Goal: Task Accomplishment & Management: Use online tool/utility

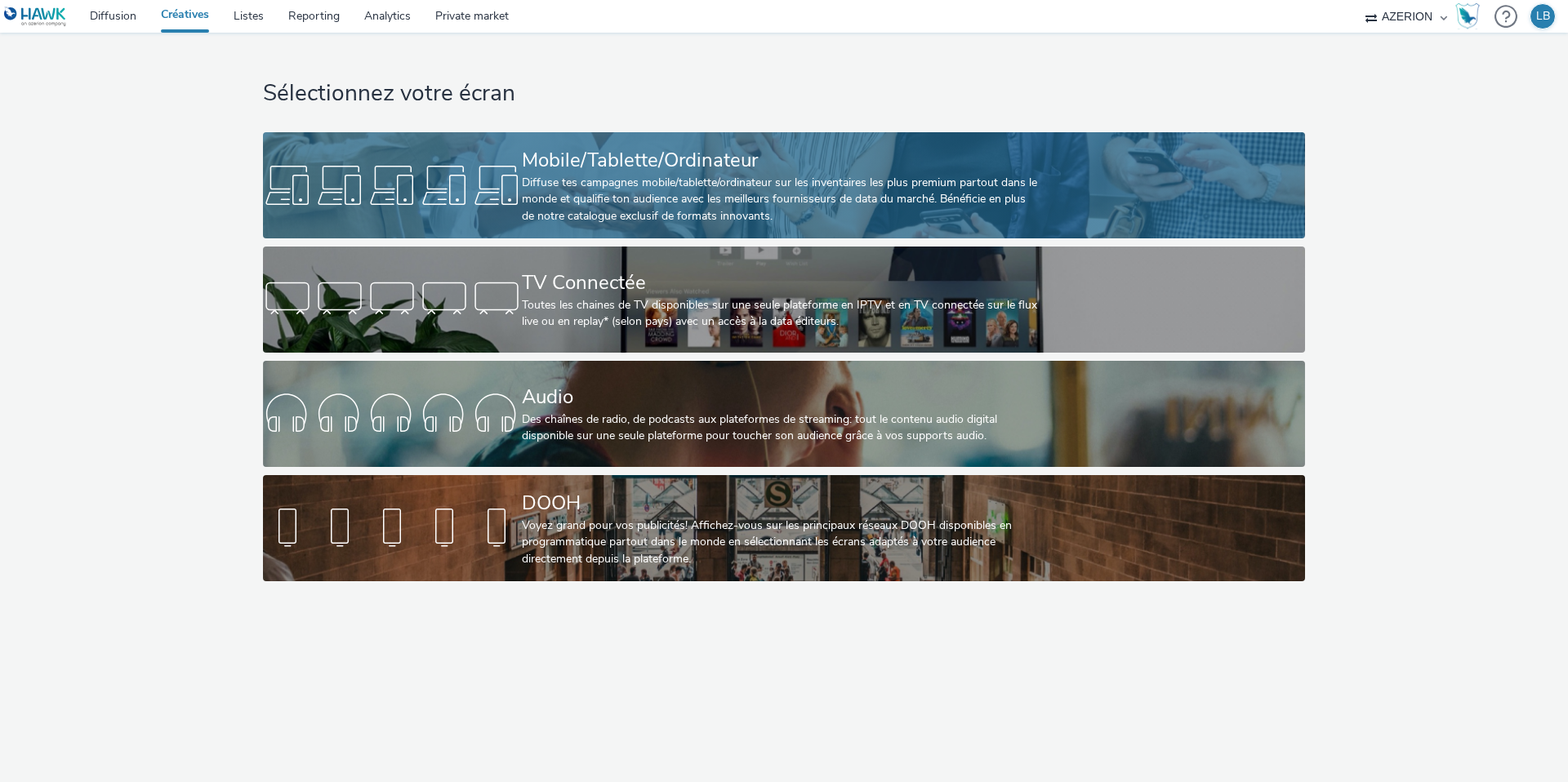
click at [526, 187] on div "Diffuse tes campagnes mobile/tablette/ordinateur sur les inventaires les plus p…" at bounding box center [780, 200] width 517 height 50
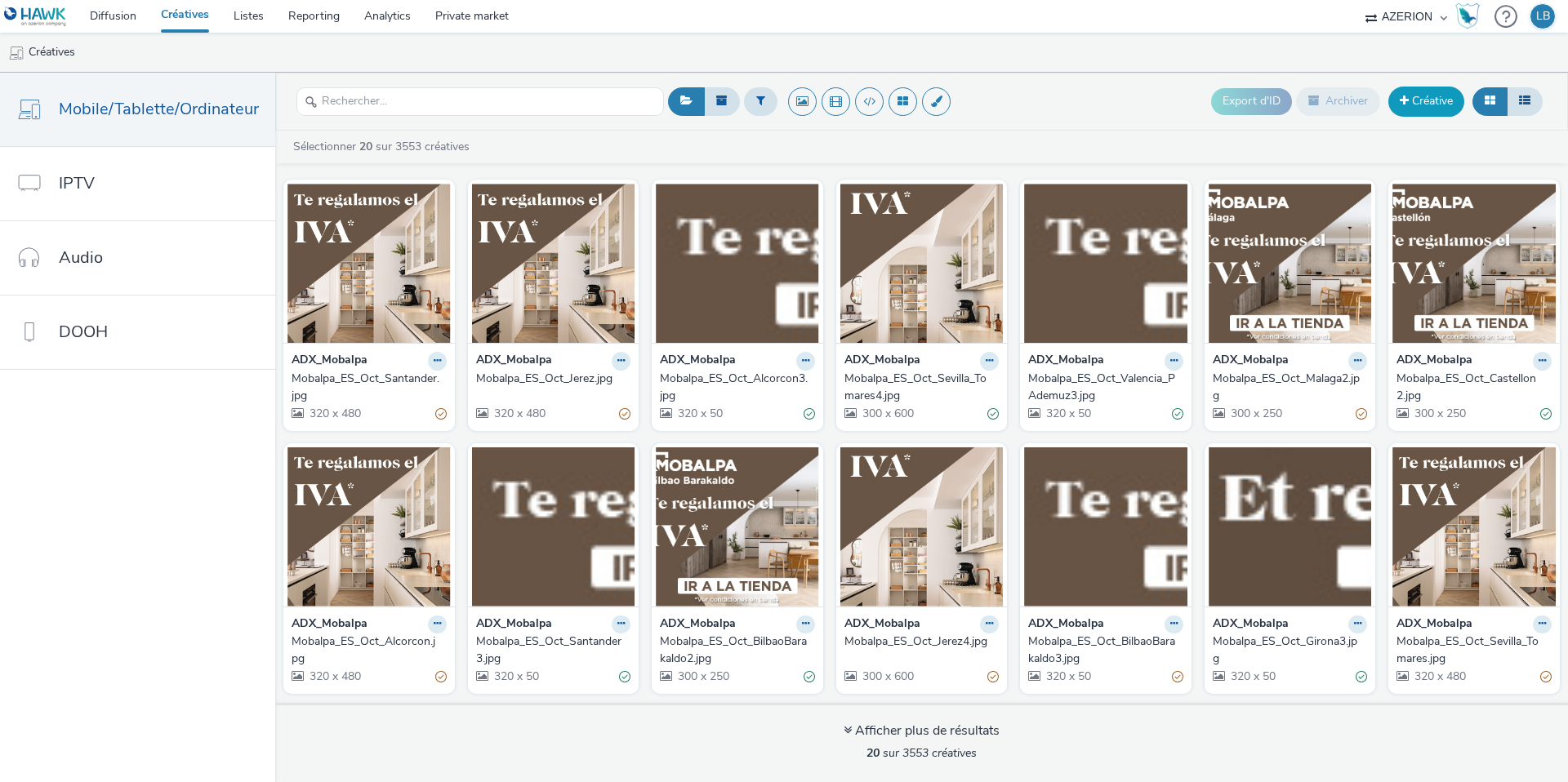
click at [1419, 101] on link "Créative" at bounding box center [1425, 101] width 76 height 29
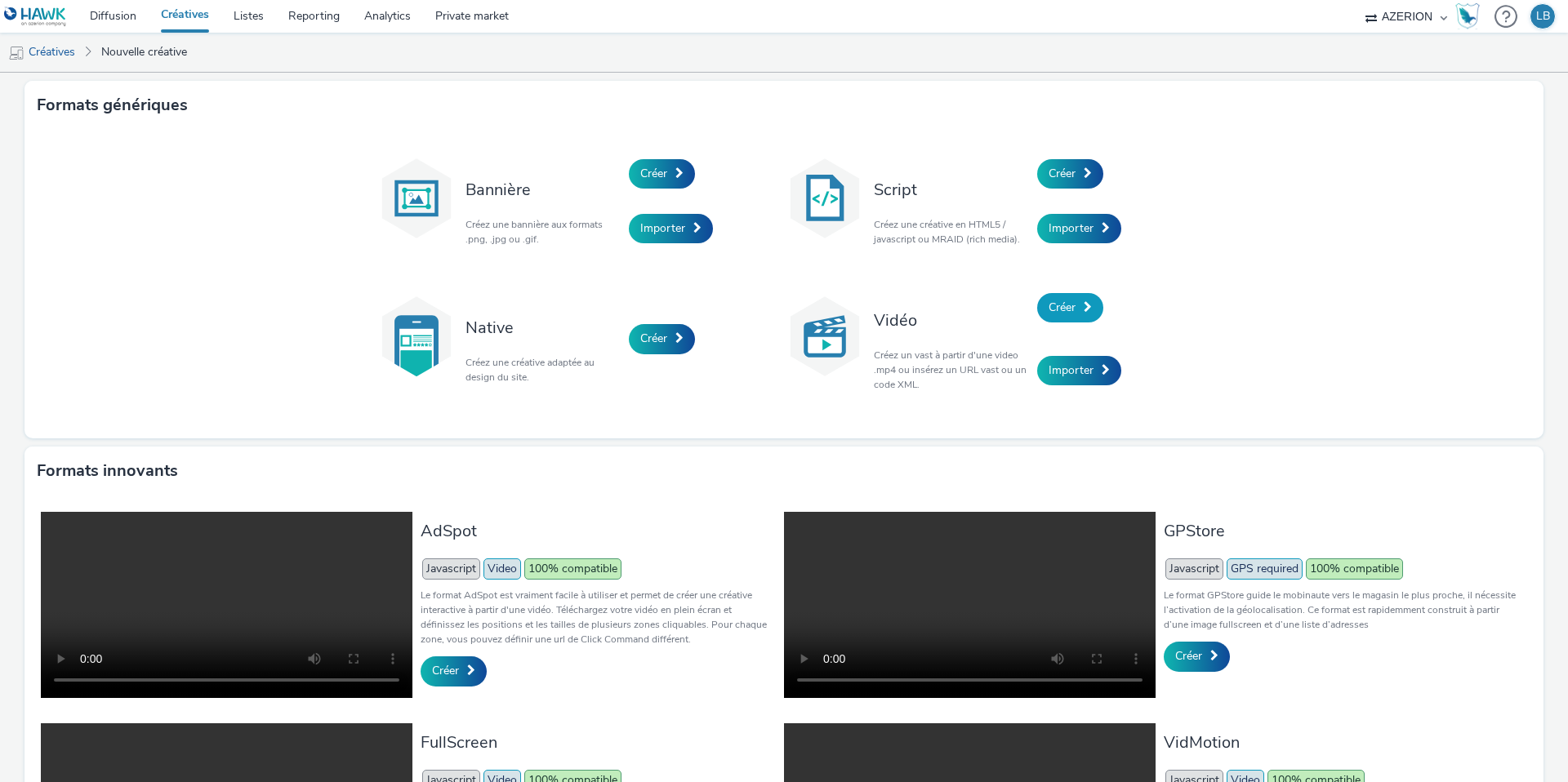
click at [1095, 306] on link "Créer" at bounding box center [1070, 307] width 66 height 29
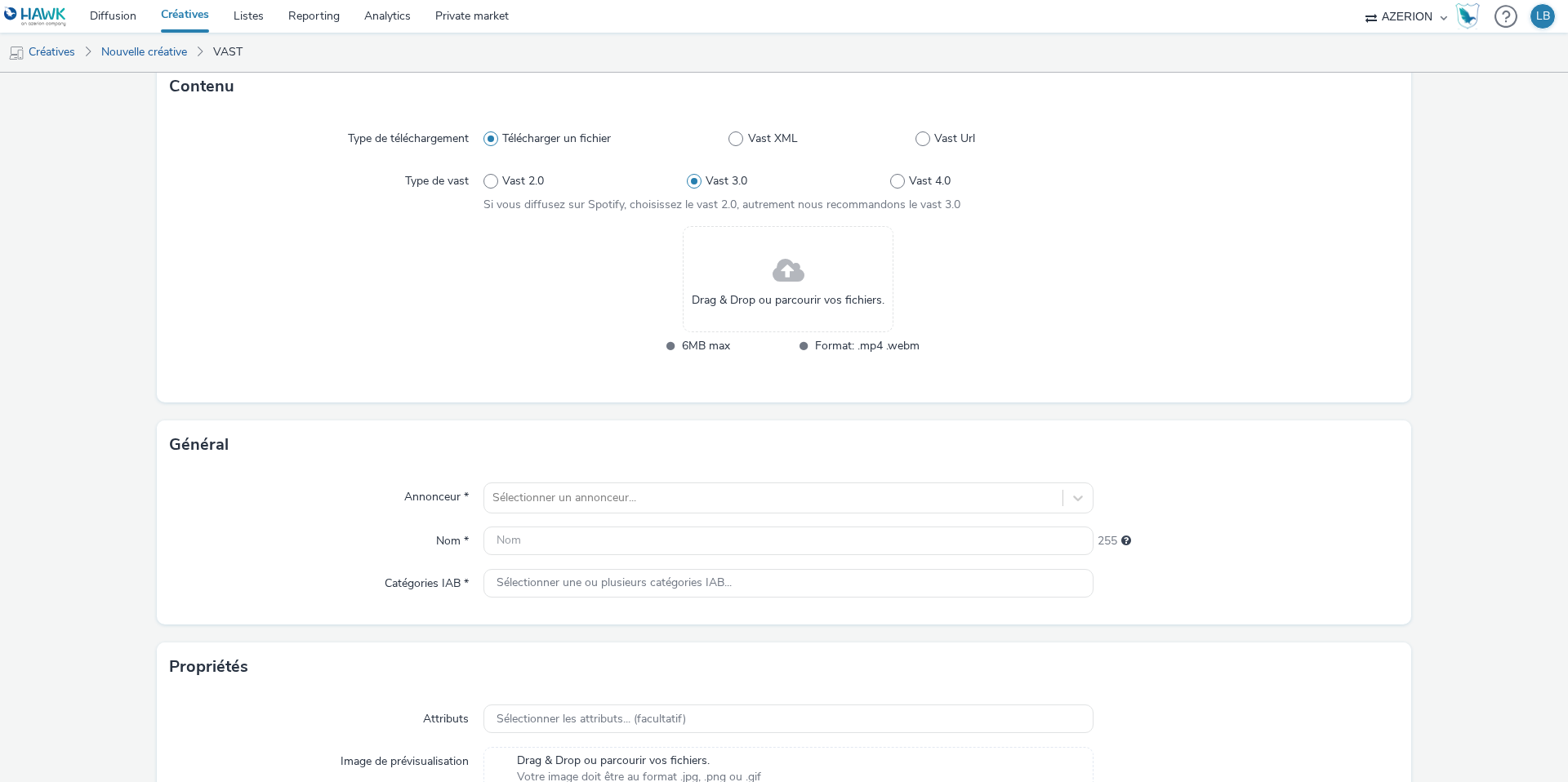
scroll to position [114, 0]
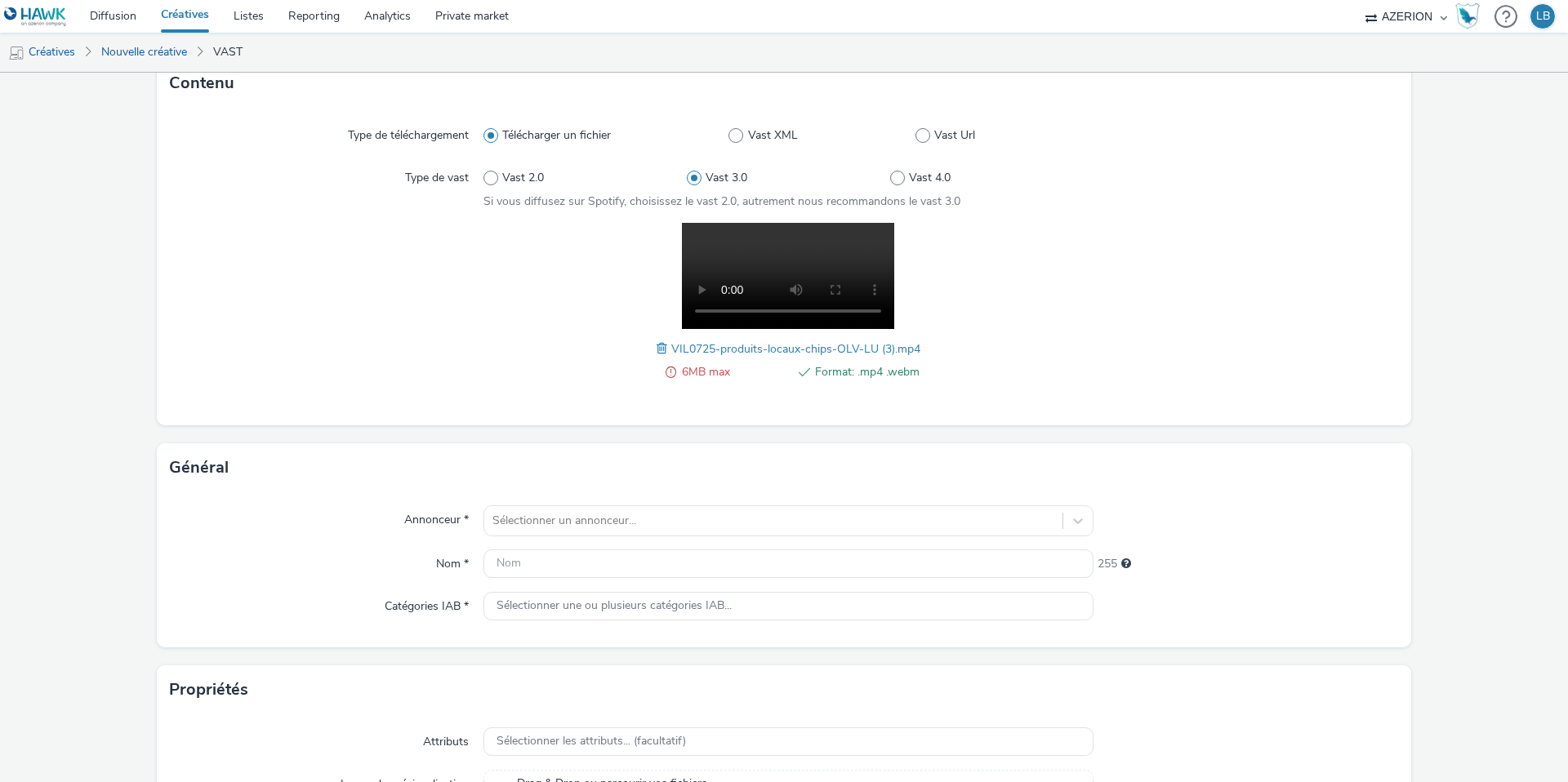
click at [661, 347] on span at bounding box center [663, 348] width 15 height 18
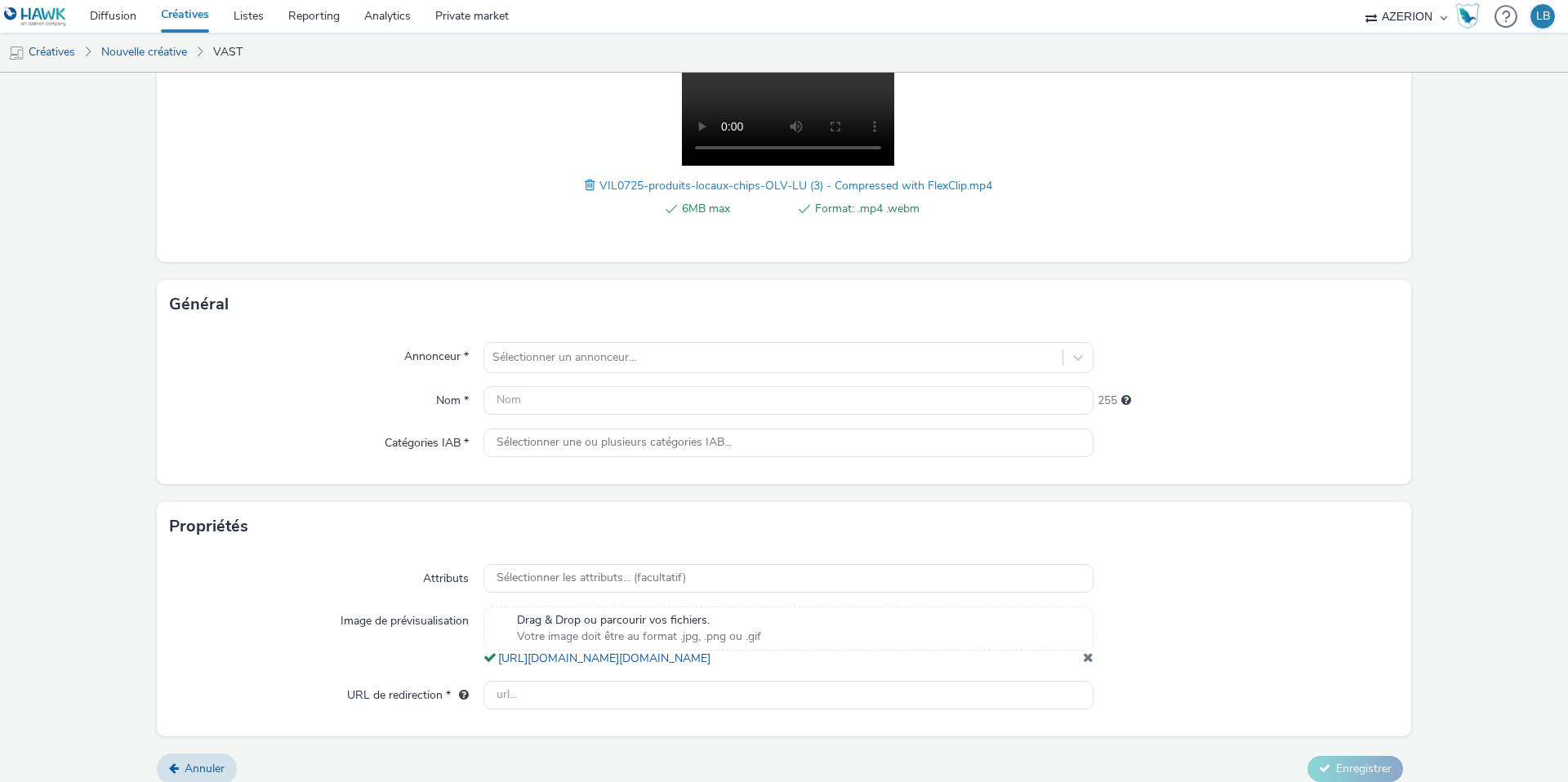
scroll to position [301, 0]
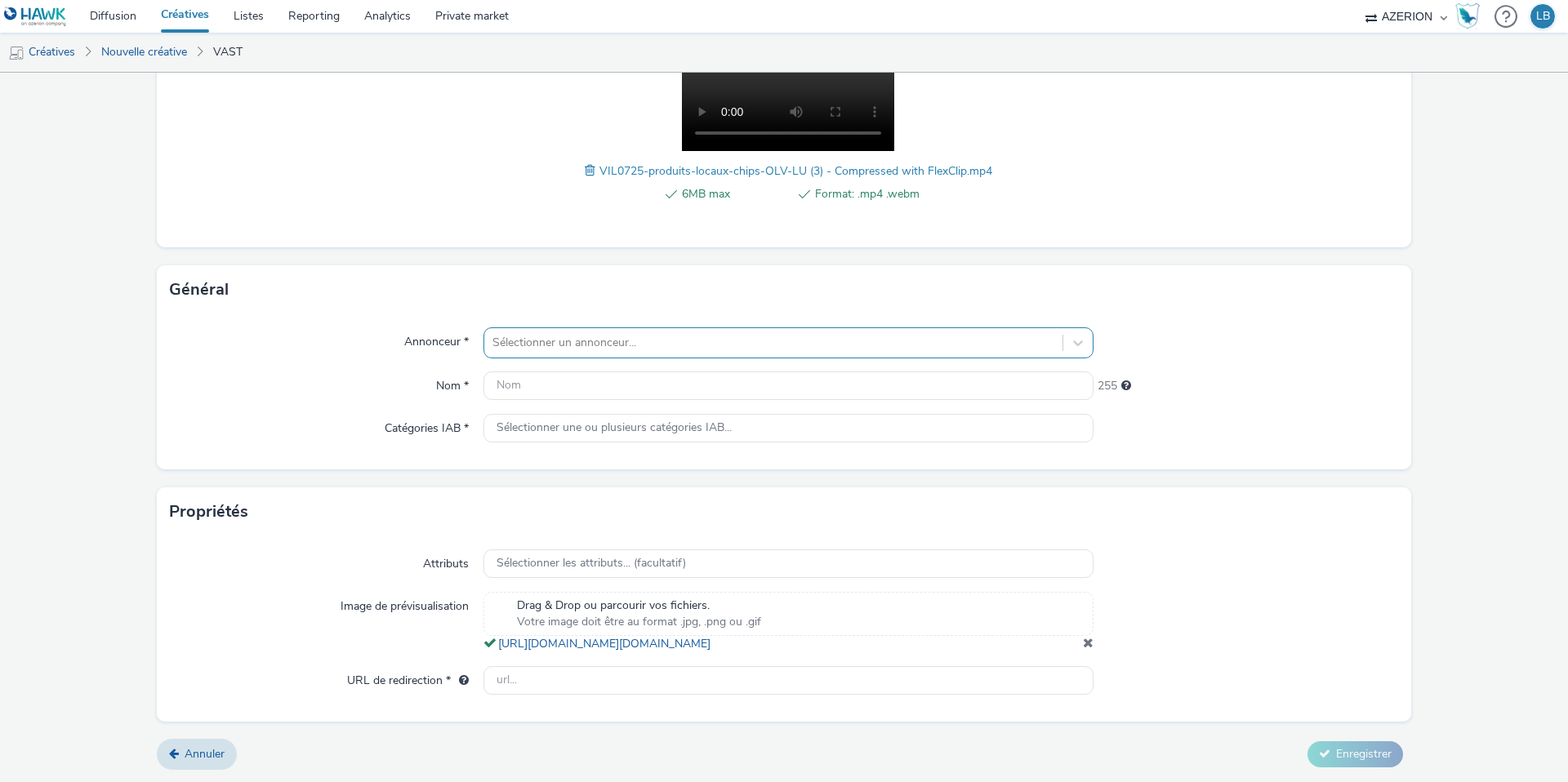
click at [603, 333] on div at bounding box center [773, 342] width 562 height 20
type input "colr"
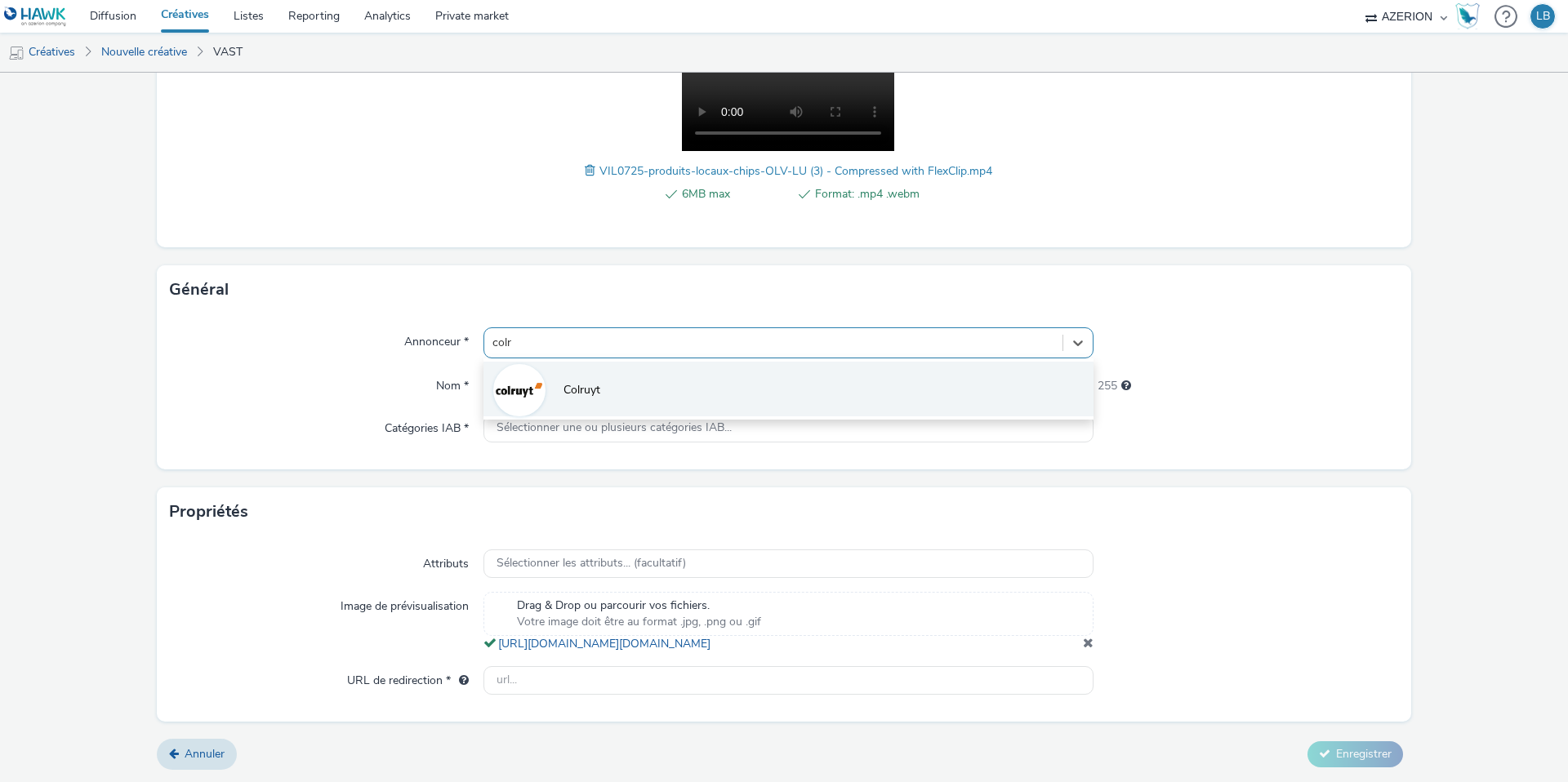
click at [574, 367] on li "Colruyt" at bounding box center [788, 389] width 610 height 55
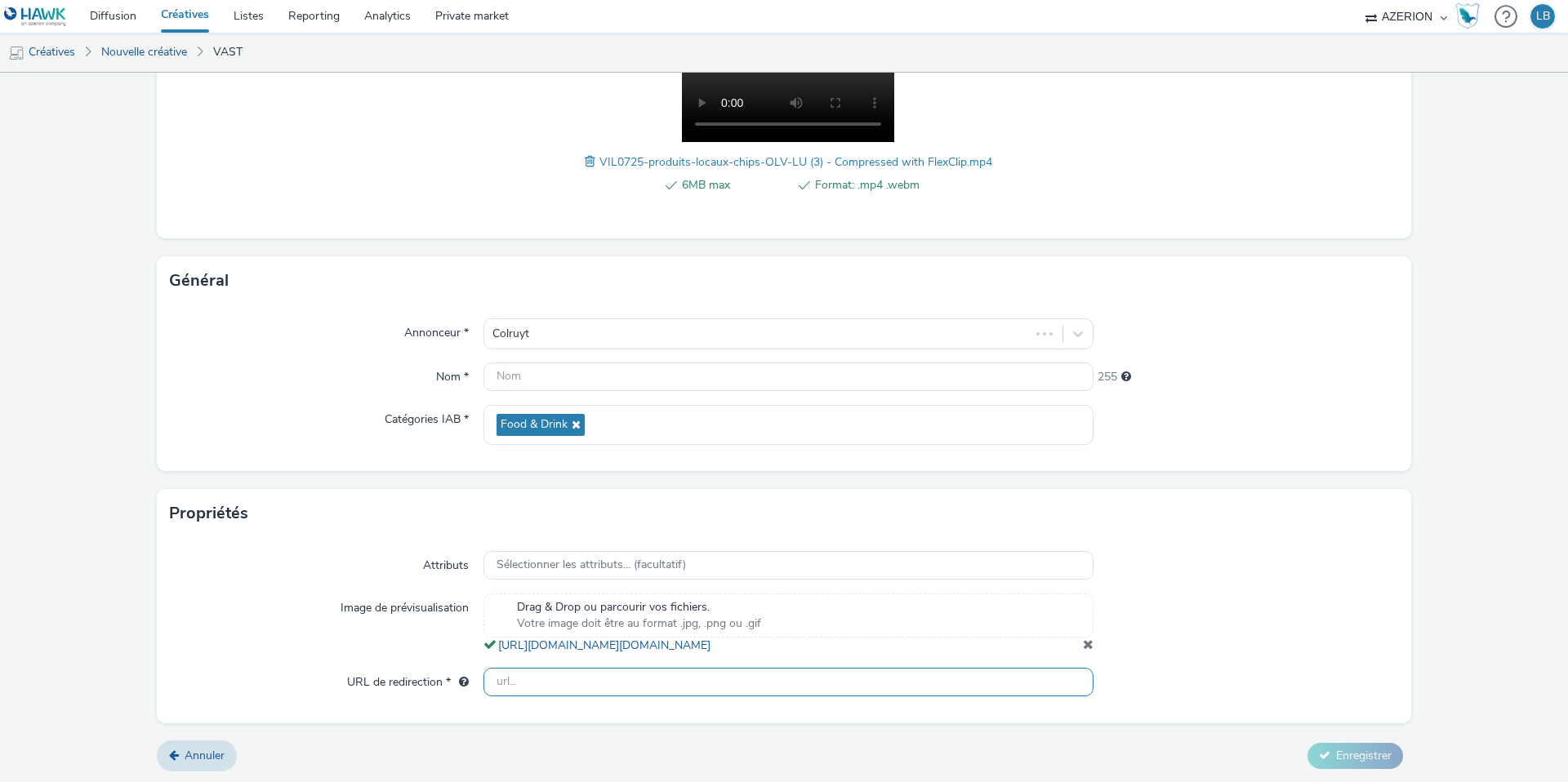
click at [617, 697] on input "text" at bounding box center [788, 681] width 610 height 28
click at [523, 692] on input "text" at bounding box center [788, 681] width 610 height 28
paste input "[URL][DOMAIN_NAME]"
type input "[URL][DOMAIN_NAME]"
click at [354, 654] on div "Image de prévisualisation" at bounding box center [326, 623] width 313 height 61
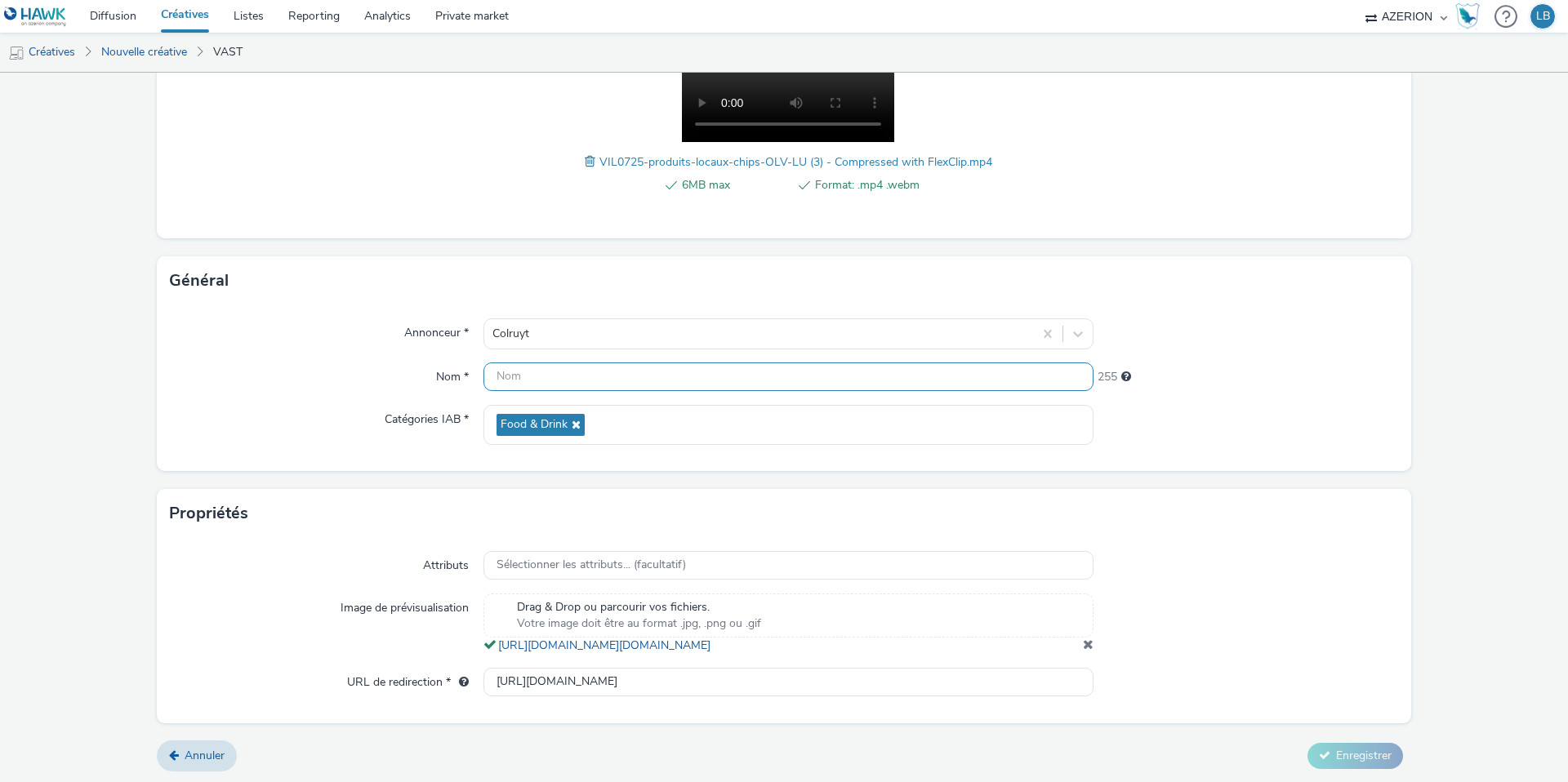
click at [523, 373] on input "text" at bounding box center [788, 376] width 610 height 28
click at [642, 375] on input "BE_IPLux_Colruyt_Vitality21_Oct25" at bounding box center [788, 376] width 610 height 28
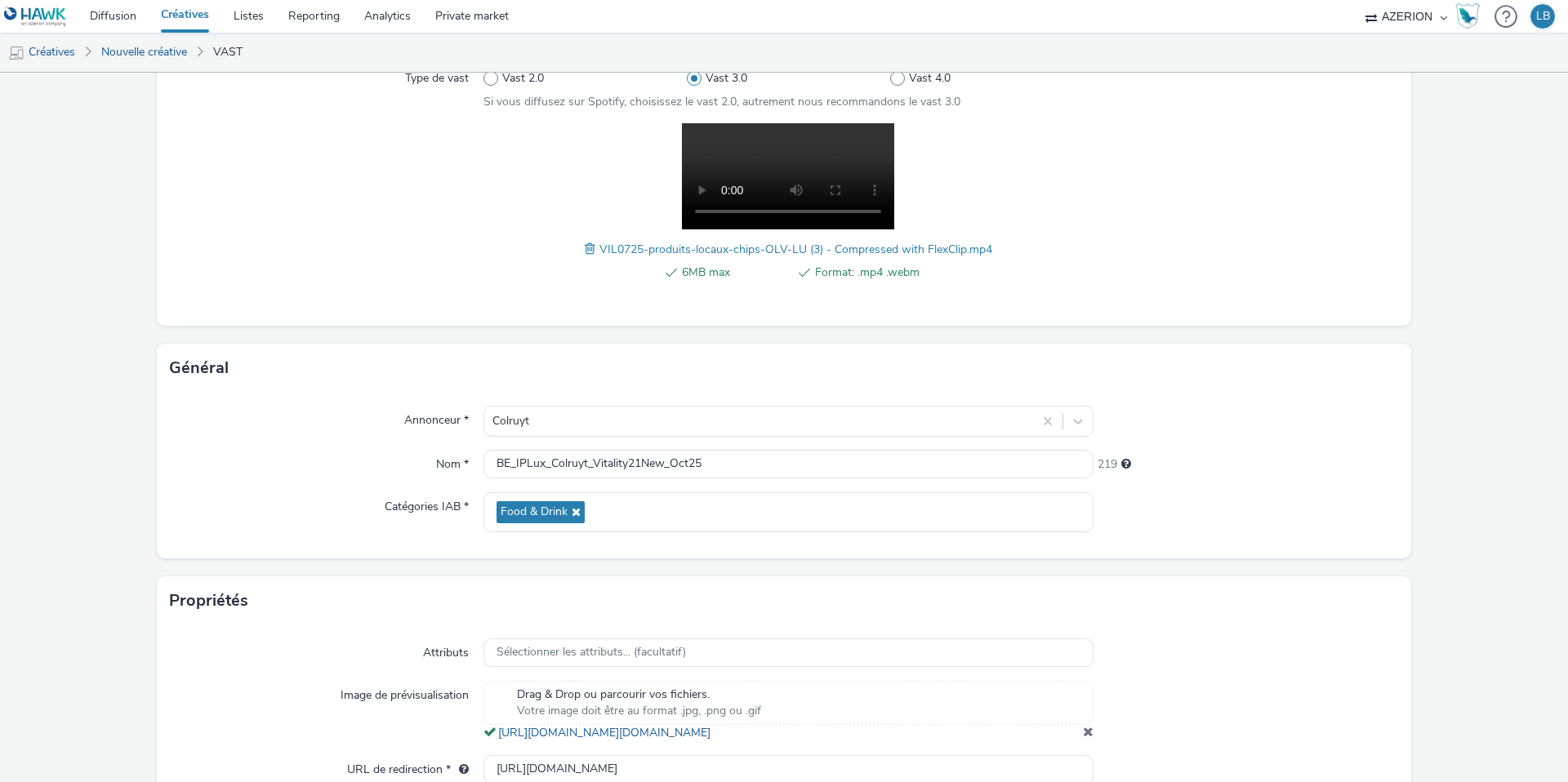
scroll to position [202, 0]
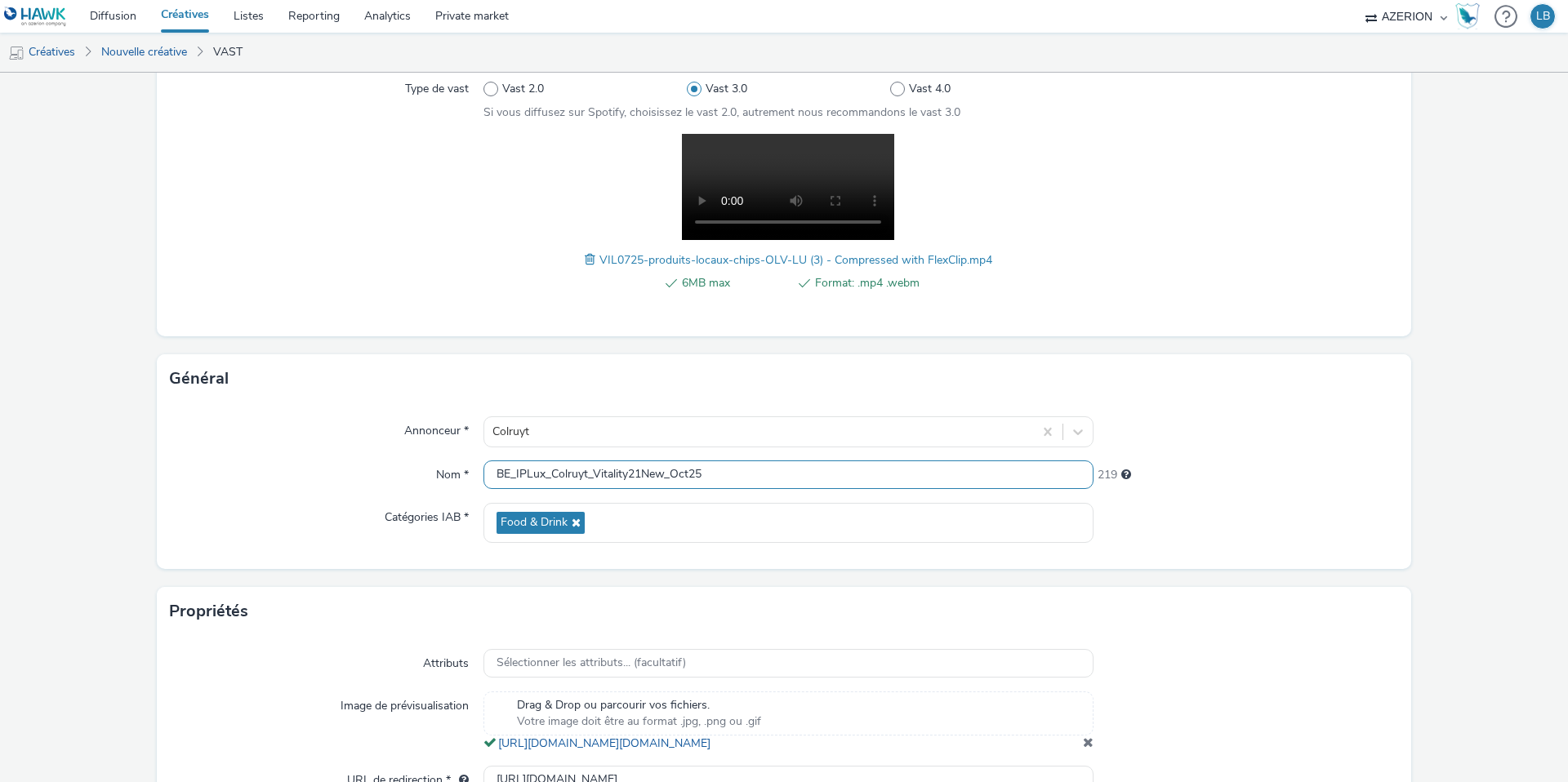
click at [726, 476] on input "BE_IPLux_Colruyt_Vitality21New_Oct25" at bounding box center [788, 474] width 610 height 28
type input "BE_IPLux_Colruyt_Vitality21New_Oct25_Chips"
click at [1143, 445] on div at bounding box center [1246, 432] width 306 height 31
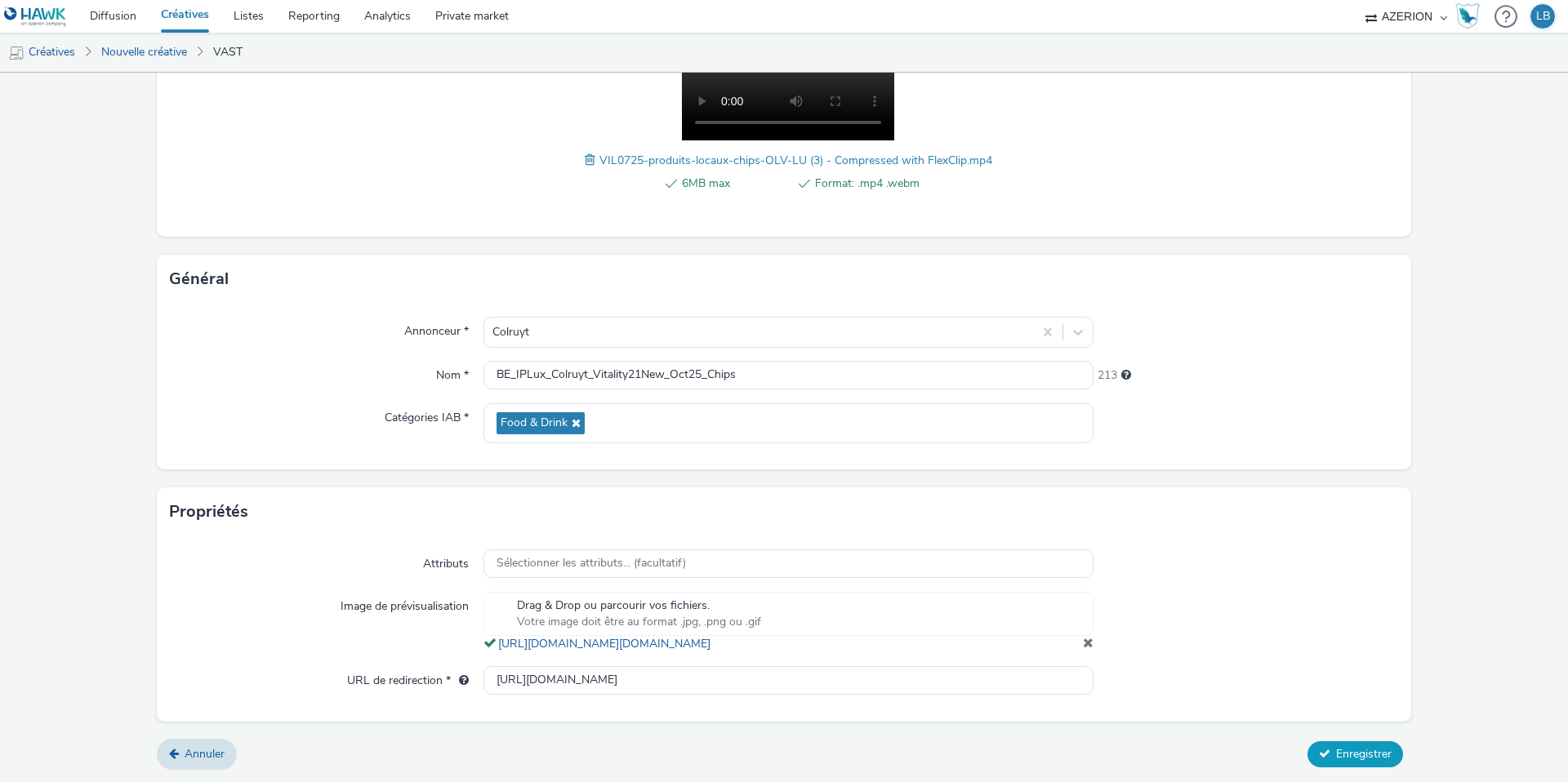
click at [1344, 755] on span "Enregistrer" at bounding box center [1363, 754] width 55 height 15
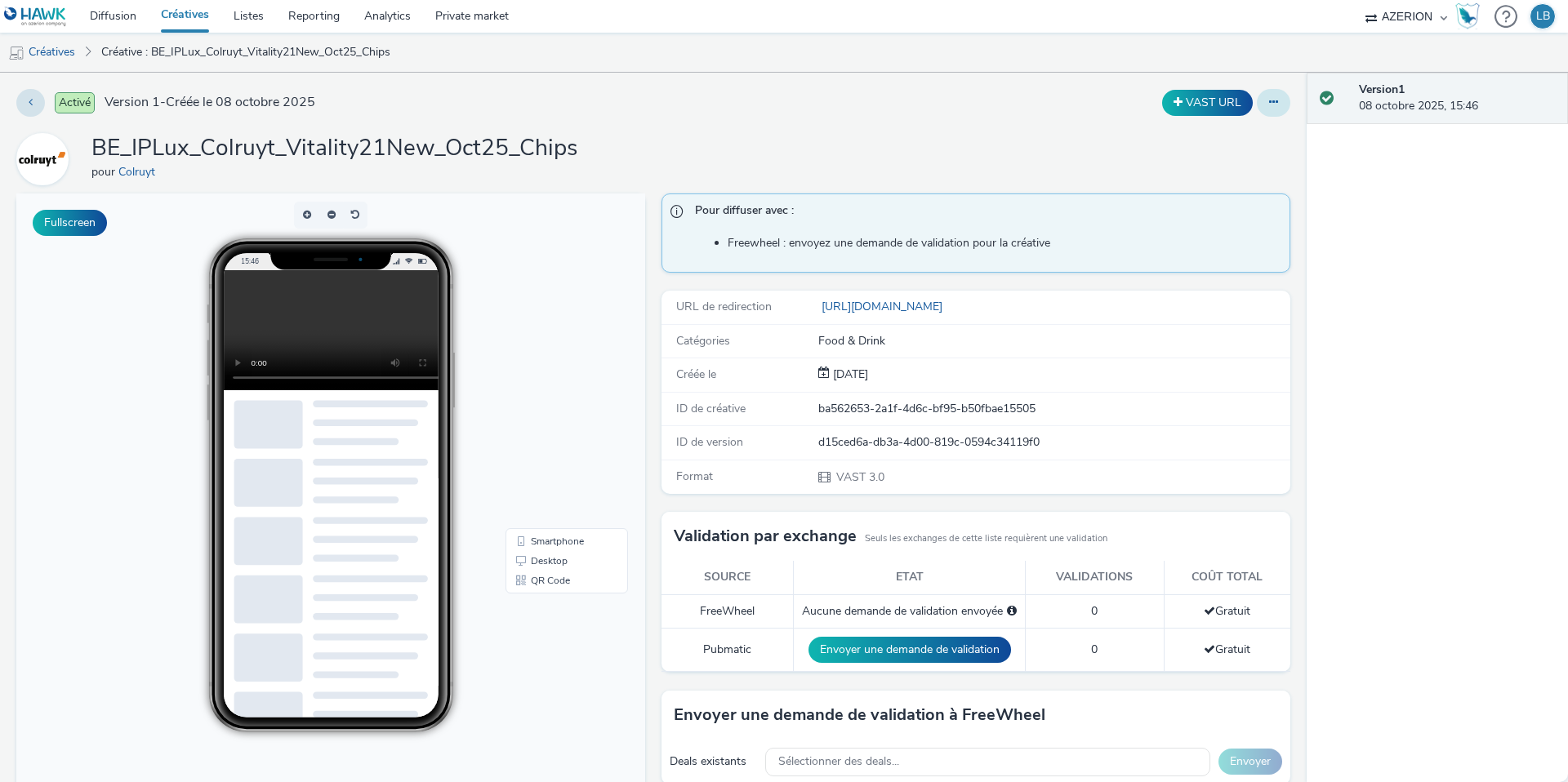
click at [1273, 93] on button at bounding box center [1273, 102] width 33 height 28
click at [1227, 170] on link "Dupliquer" at bounding box center [1228, 168] width 122 height 32
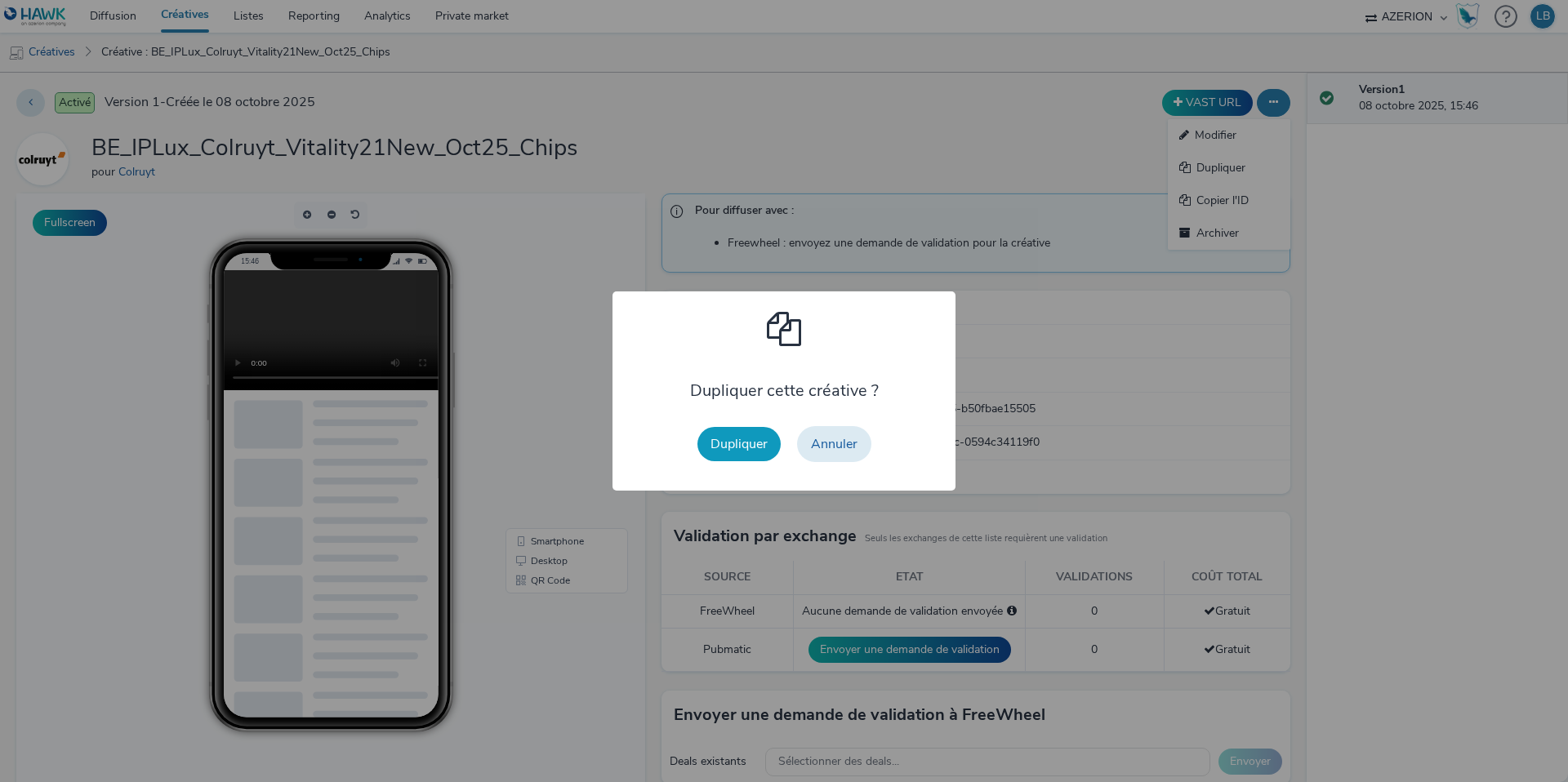
click at [749, 453] on button "Dupliquer" at bounding box center [739, 444] width 84 height 34
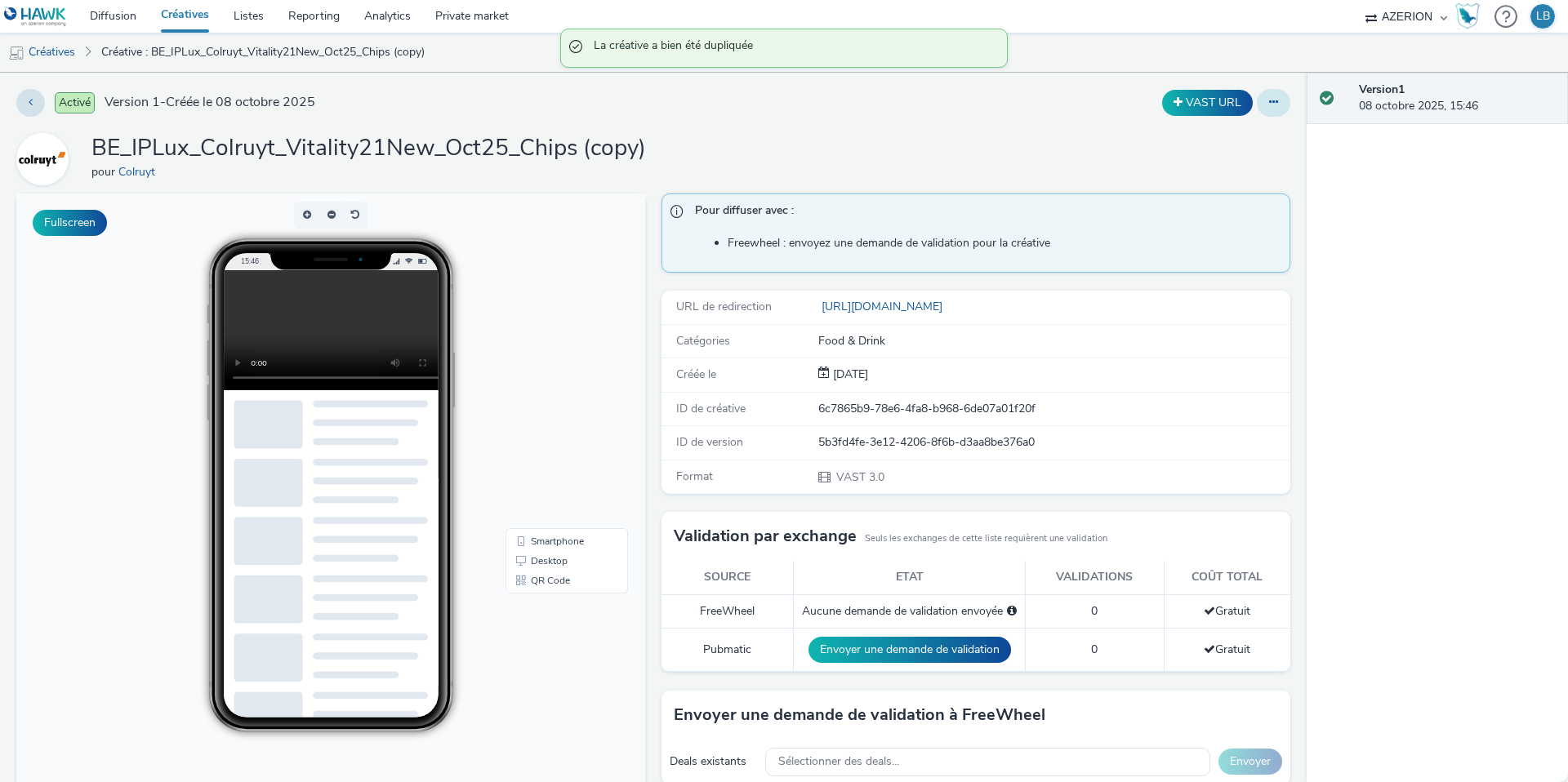
click at [1273, 106] on icon at bounding box center [1273, 102] width 9 height 11
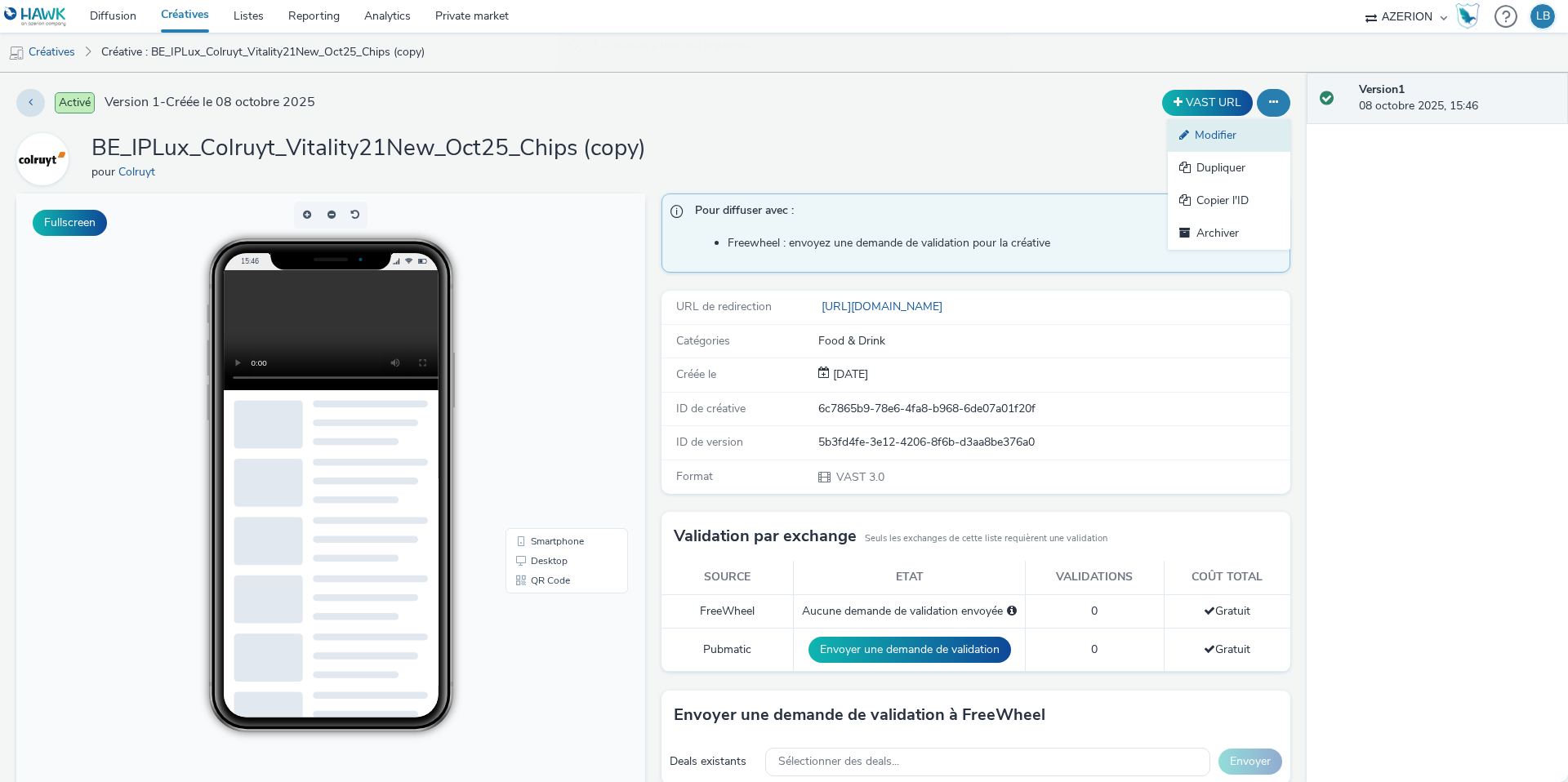
click at [1236, 137] on link "Modifier" at bounding box center [1228, 136] width 122 height 32
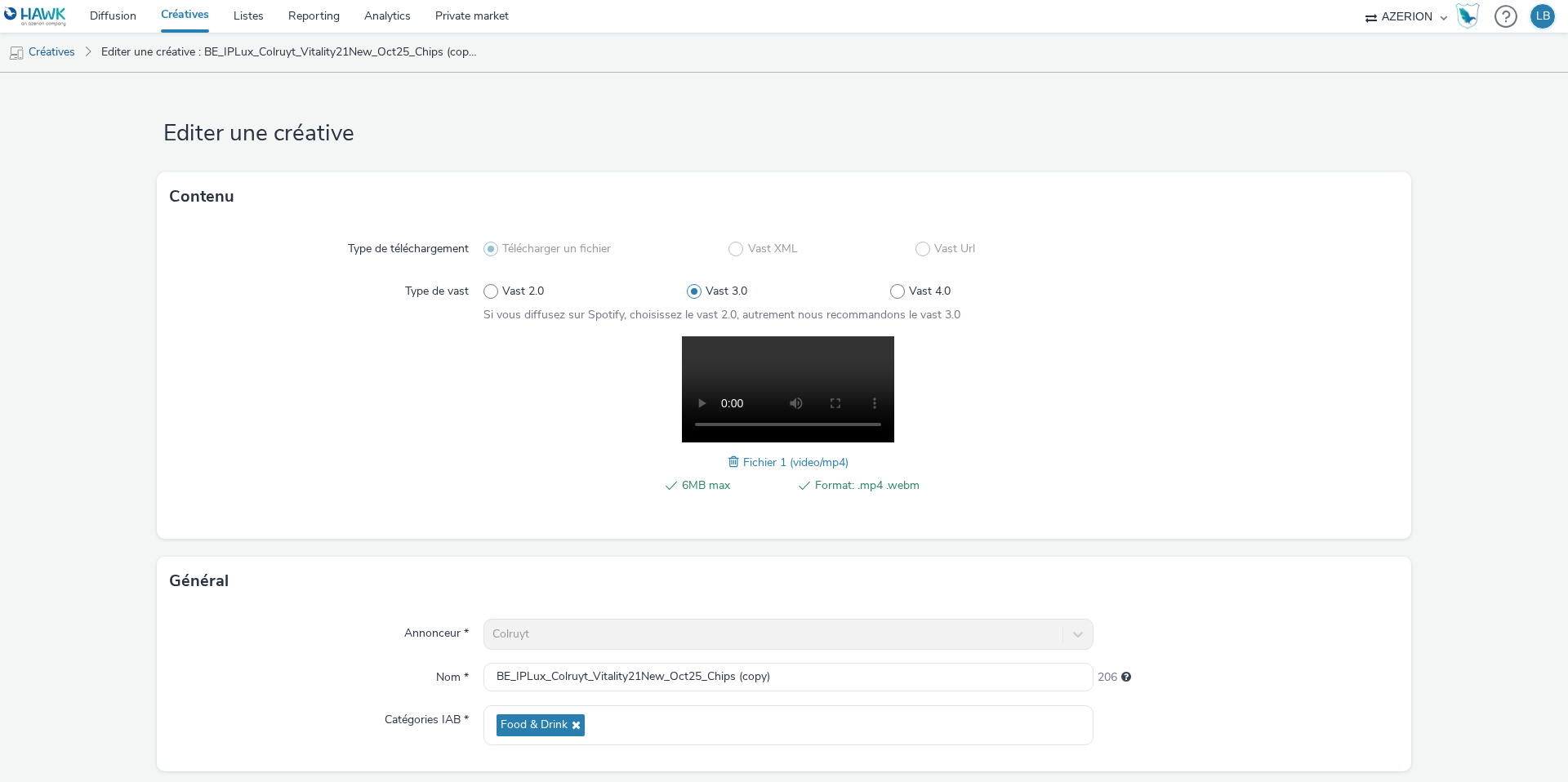
click at [733, 458] on span at bounding box center [735, 462] width 15 height 18
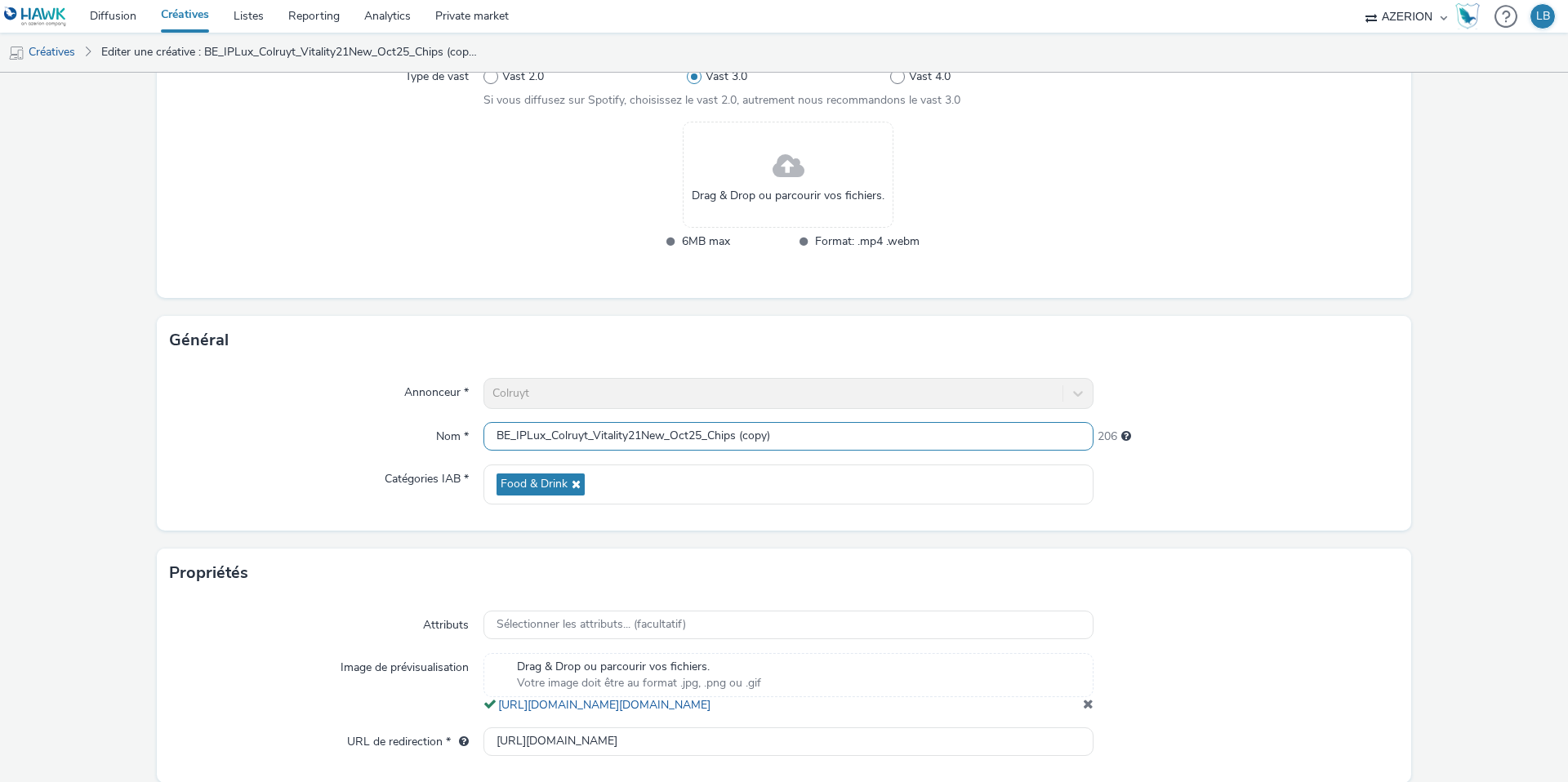
drag, startPoint x: 709, startPoint y: 438, endPoint x: 850, endPoint y: 419, distance: 142.3
click at [850, 419] on div "Annonceur * Colruyt Nom * BE_IPLux_Colruyt_Vitality21New_Oct25_Chips (copy) 206…" at bounding box center [784, 448] width 1254 height 166
click at [801, 431] on input "BE_IPLux_Colruyt_Vitality21New_Oct25_Chips (copy)" at bounding box center [788, 436] width 610 height 28
drag, startPoint x: 711, startPoint y: 441, endPoint x: 783, endPoint y: 441, distance: 72.0
click at [783, 441] on input "BE_IPLux_Colruyt_Vitality21New_Oct25_Chips (copy)" at bounding box center [788, 436] width 610 height 28
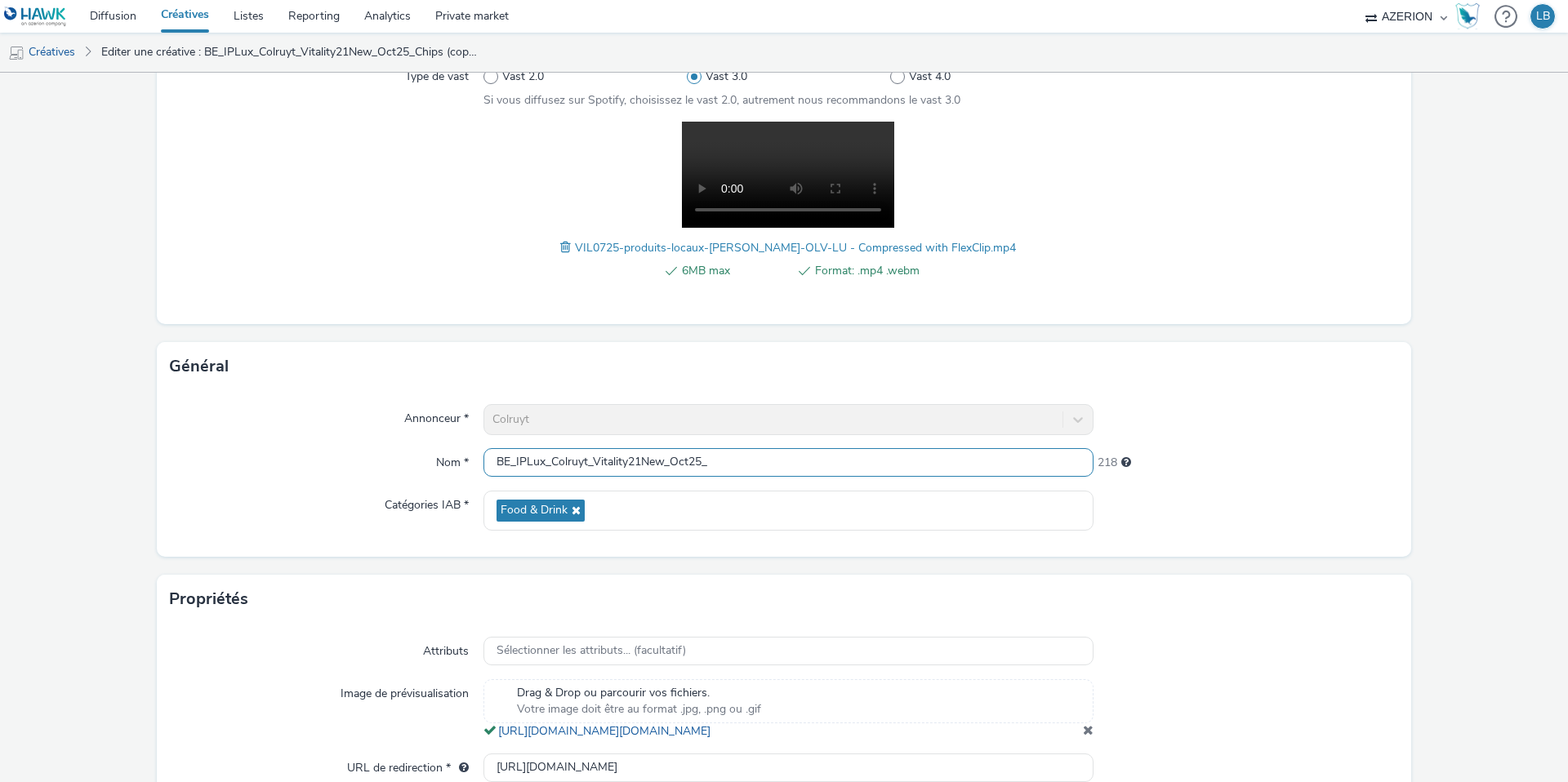
click at [729, 464] on input "BE_IPLux_Colruyt_Vitality21New_Oct25_" at bounding box center [788, 462] width 610 height 28
type input "BE_IPLux_Colruyt_Vitality21New_Oct25_Battin"
click at [1178, 416] on div at bounding box center [1246, 419] width 306 height 31
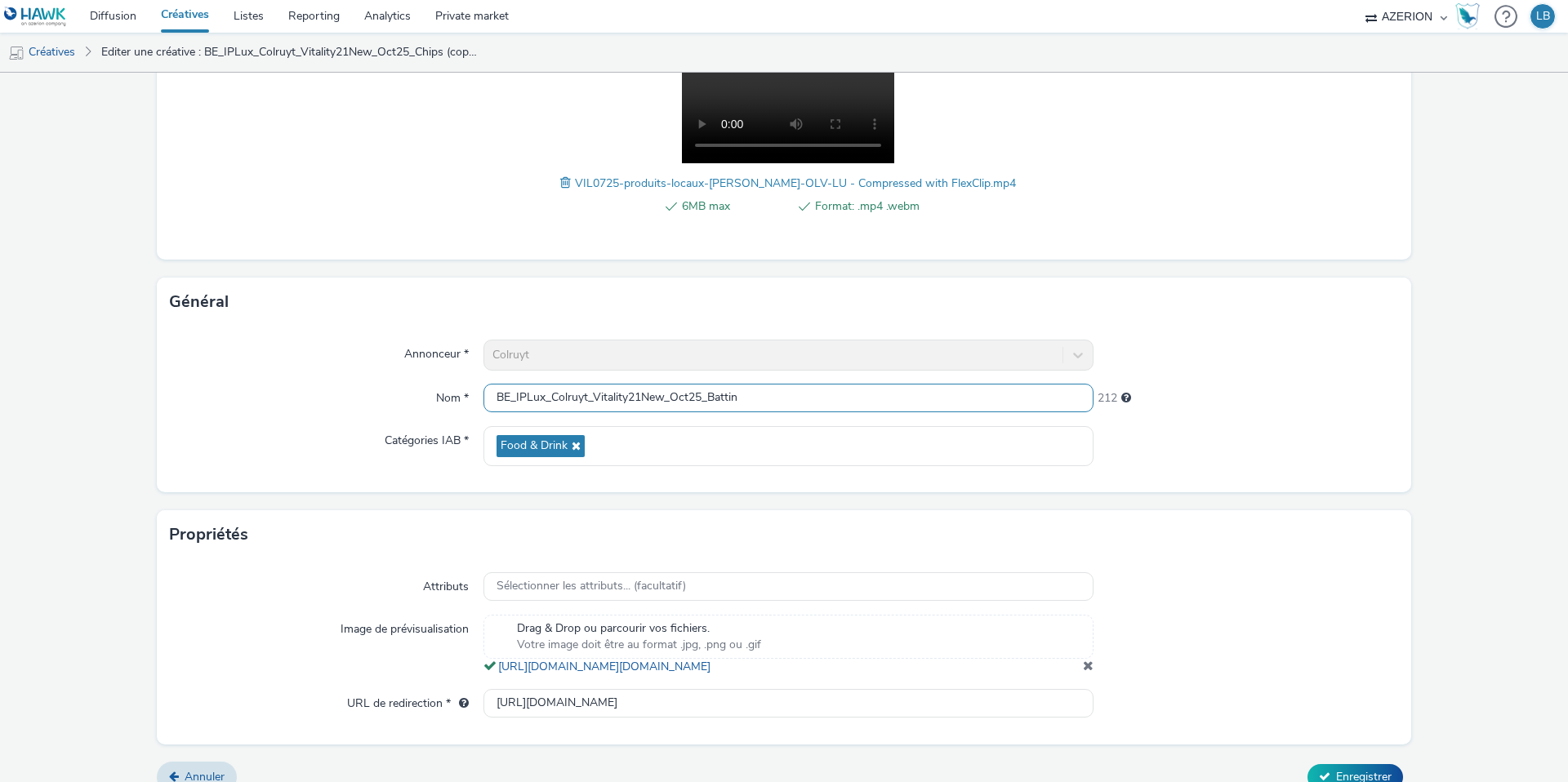
scroll to position [318, 0]
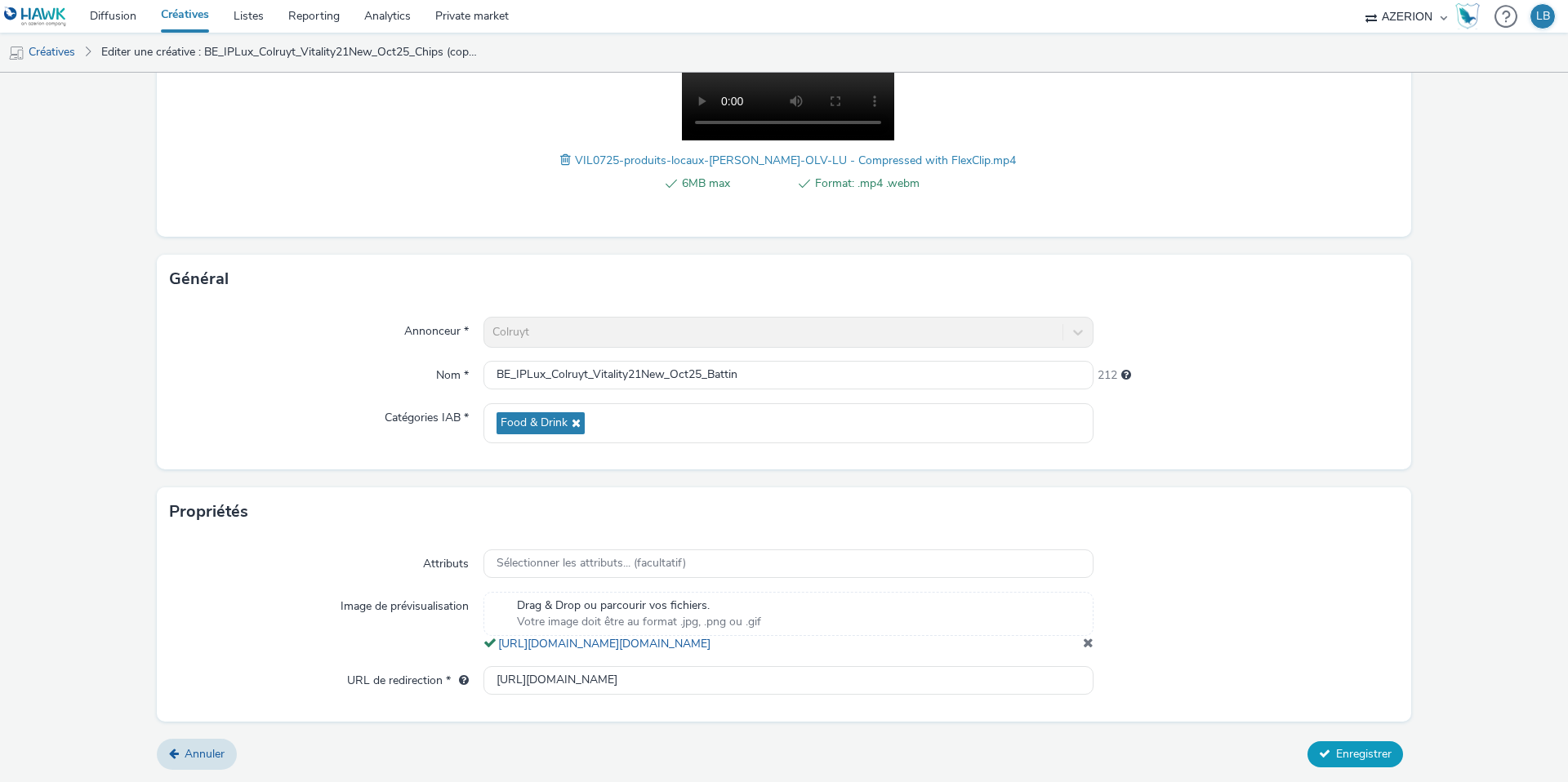
click at [1339, 750] on span "Enregistrer" at bounding box center [1363, 754] width 55 height 15
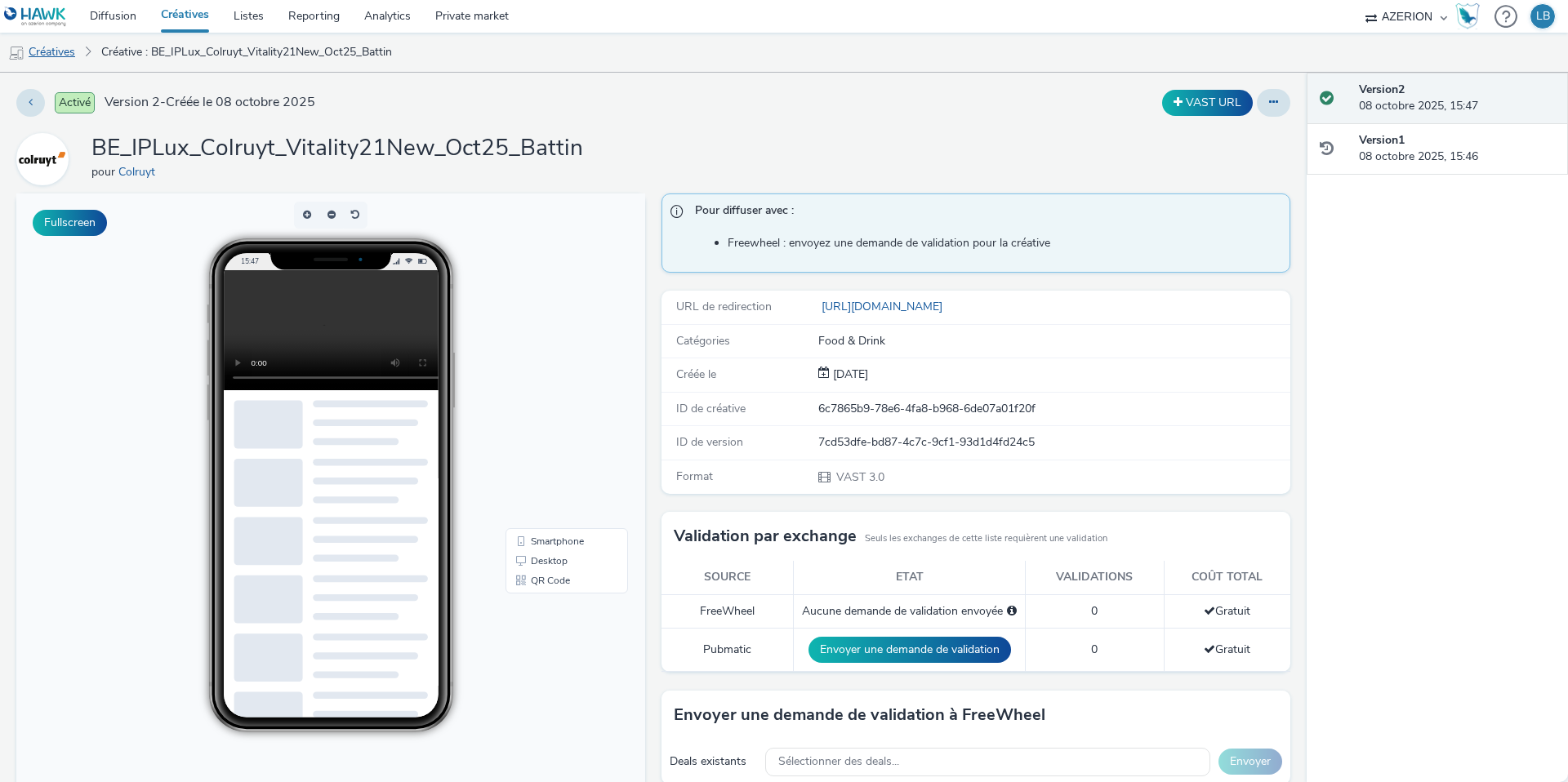
click at [50, 58] on link "Créatives" at bounding box center [42, 52] width 84 height 39
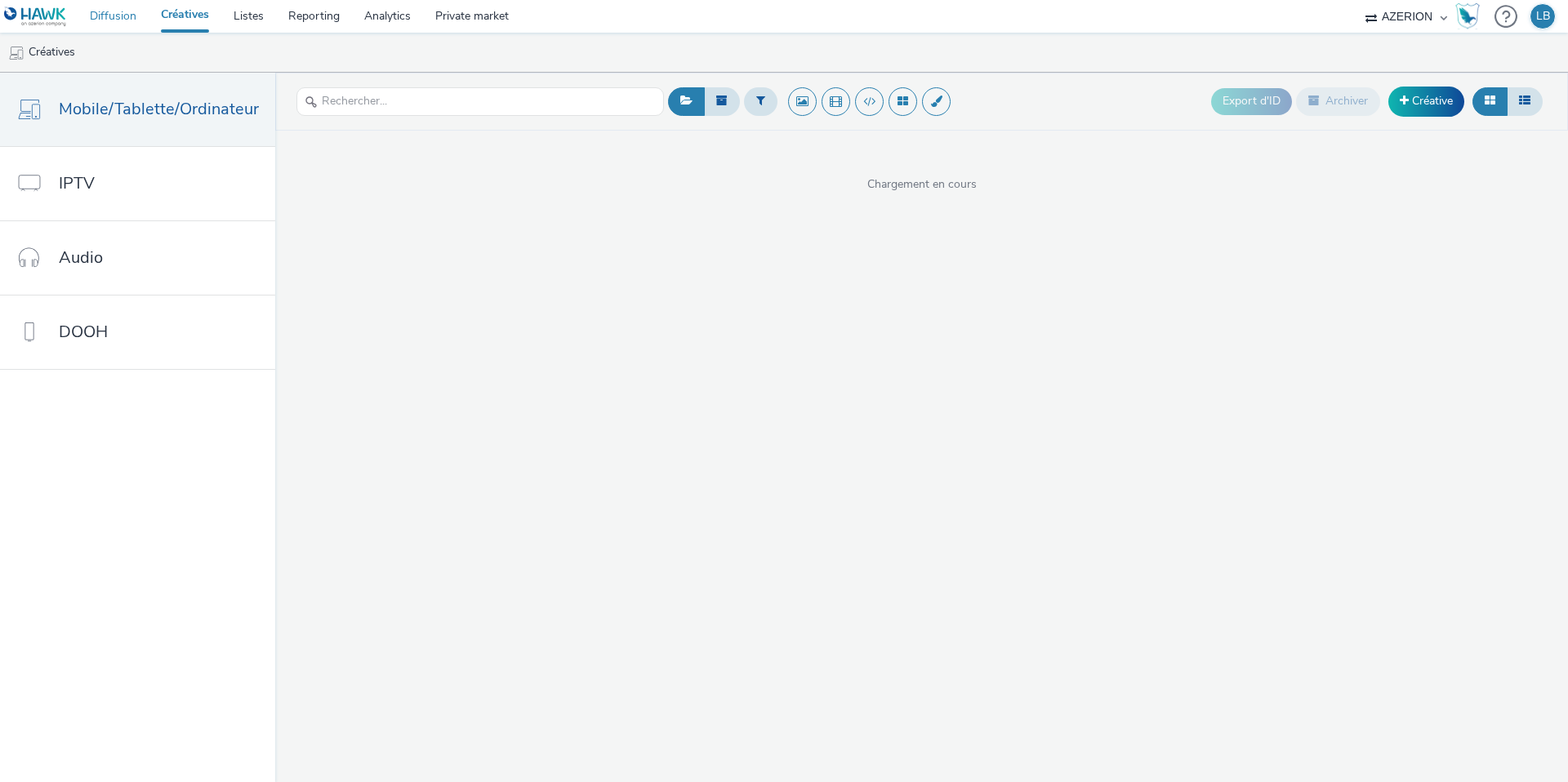
click at [122, 20] on link "Diffusion" at bounding box center [113, 16] width 71 height 32
